Goal: Check status

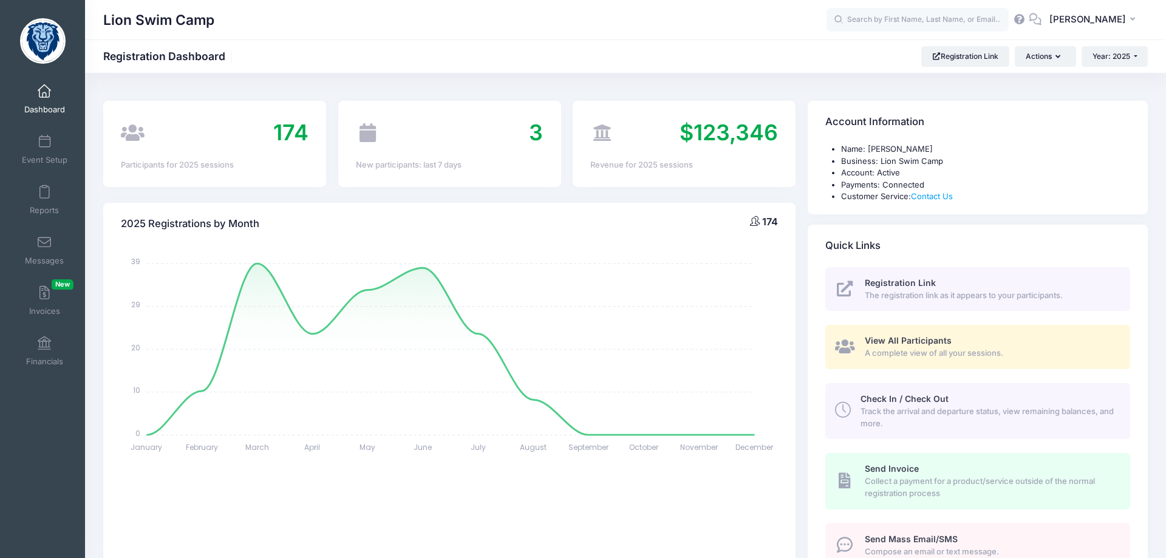
select select
click at [1139, 61] on button "Year: 2025" at bounding box center [1114, 56] width 66 height 21
click at [1123, 98] on link "Year: 2024" at bounding box center [1120, 95] width 79 height 16
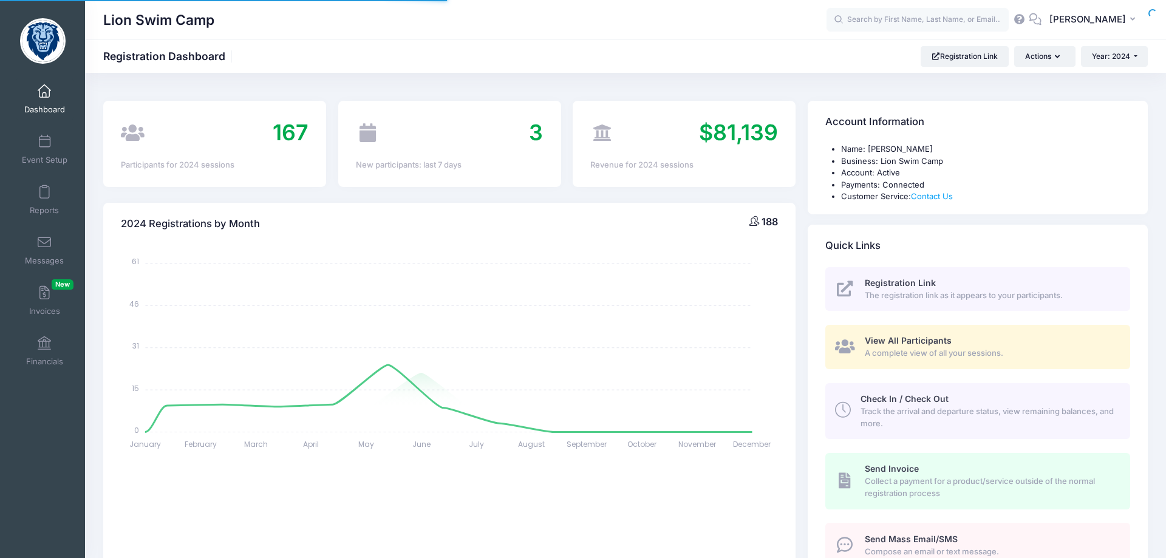
select select
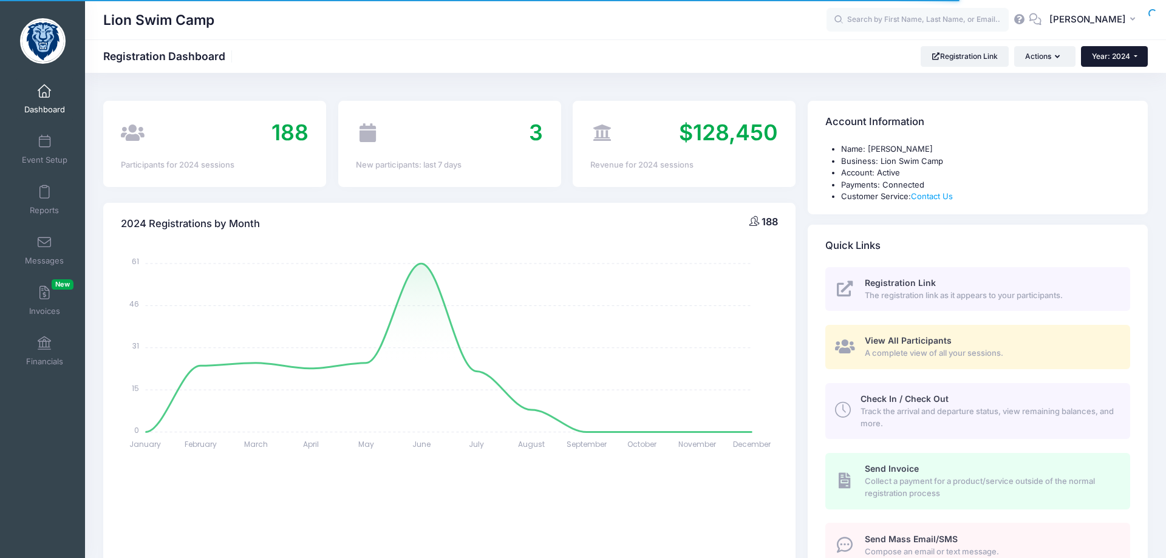
click at [1138, 56] on button "Year: 2024" at bounding box center [1114, 56] width 67 height 21
click at [1128, 83] on link "Year: 2025" at bounding box center [1120, 80] width 79 height 16
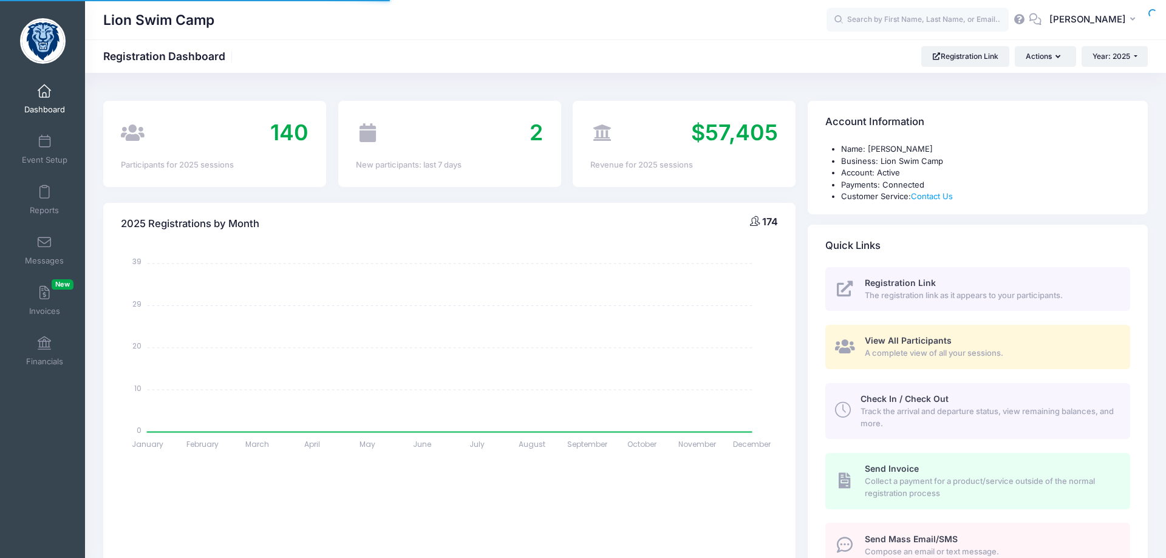
select select
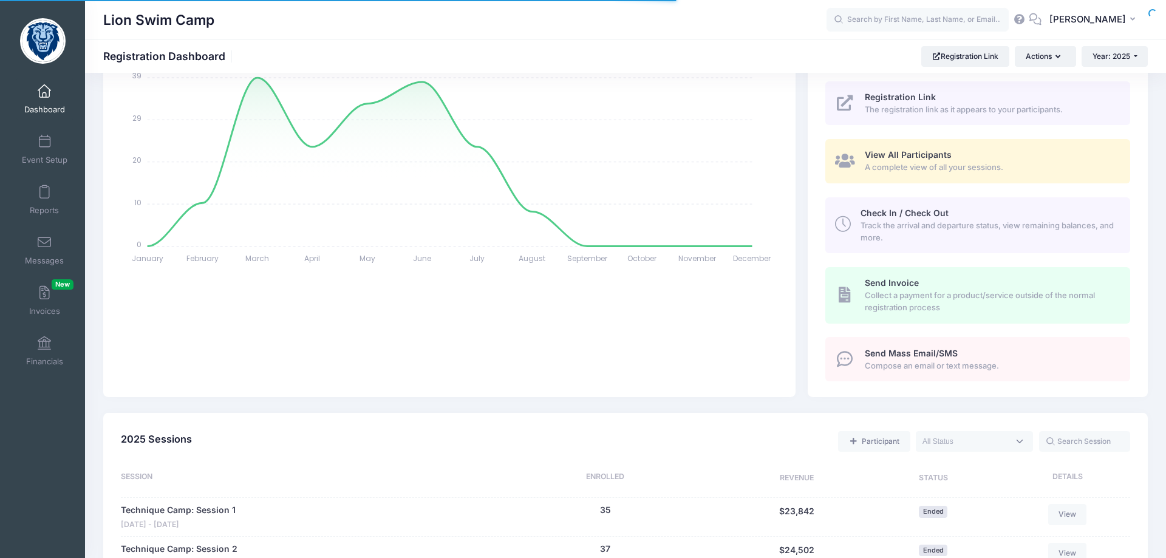
scroll to position [434, 0]
